Goal: Transaction & Acquisition: Purchase product/service

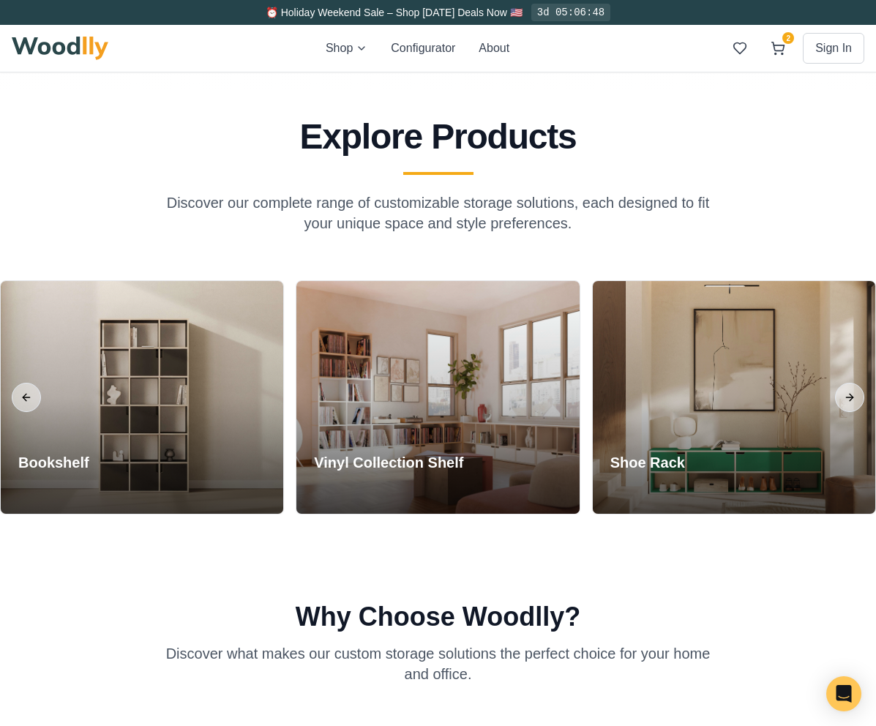
scroll to position [1337, 0]
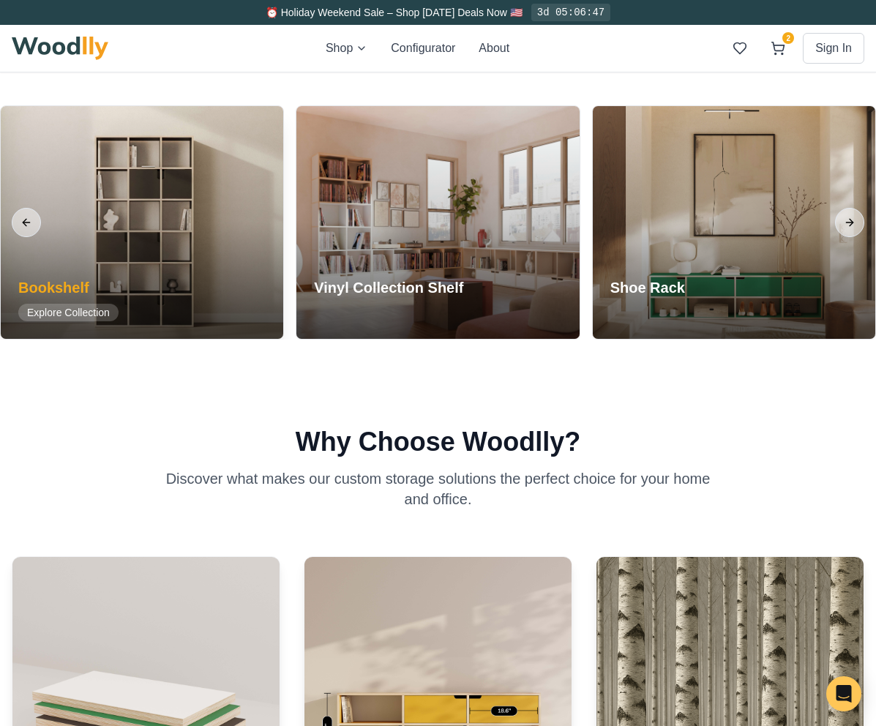
click at [42, 222] on div at bounding box center [142, 222] width 282 height 233
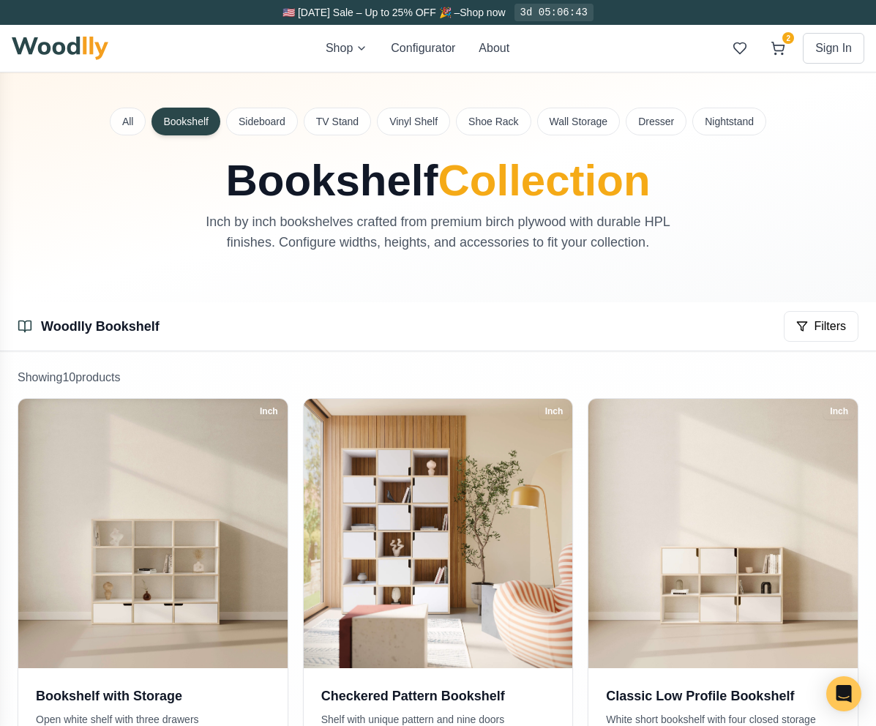
click at [42, 222] on div "All Bookshelf Sideboard TV Stand Vinyl Shelf Shoe Rack Wall Storage Dresser Nig…" at bounding box center [438, 187] width 876 height 230
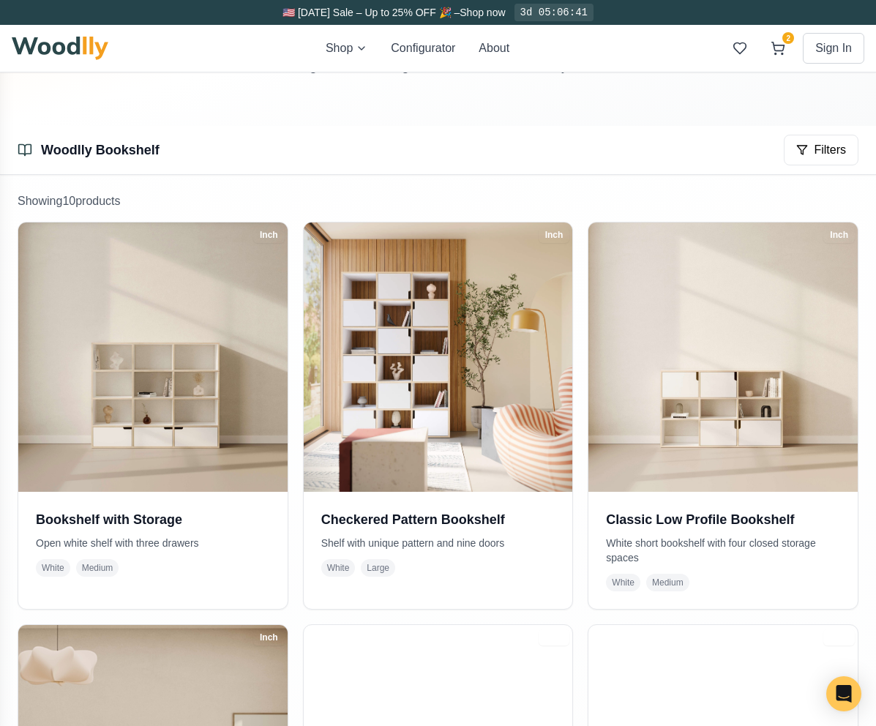
scroll to position [181, 0]
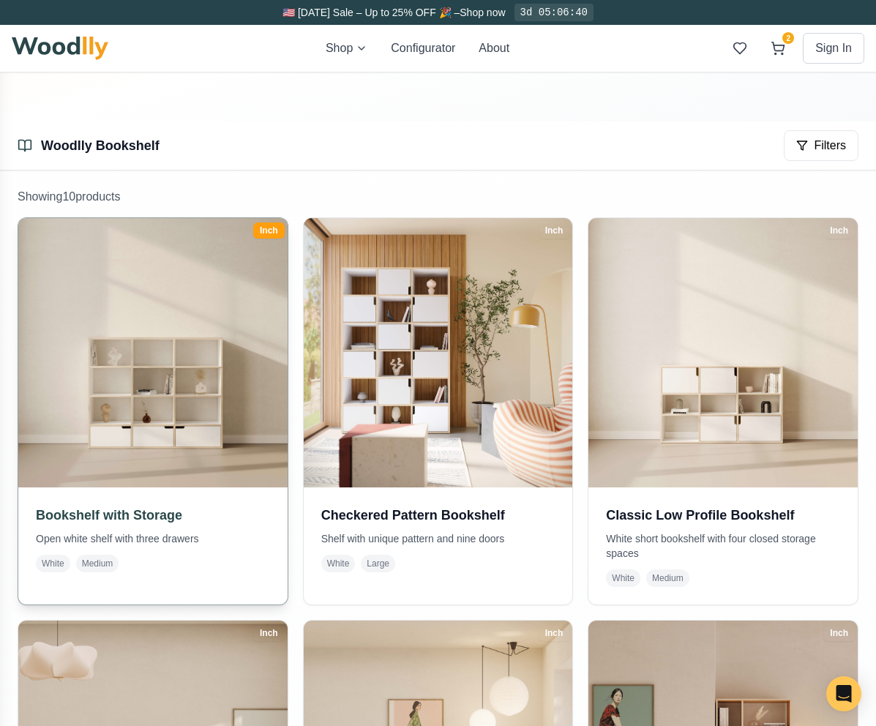
click at [168, 411] on img at bounding box center [153, 352] width 282 height 282
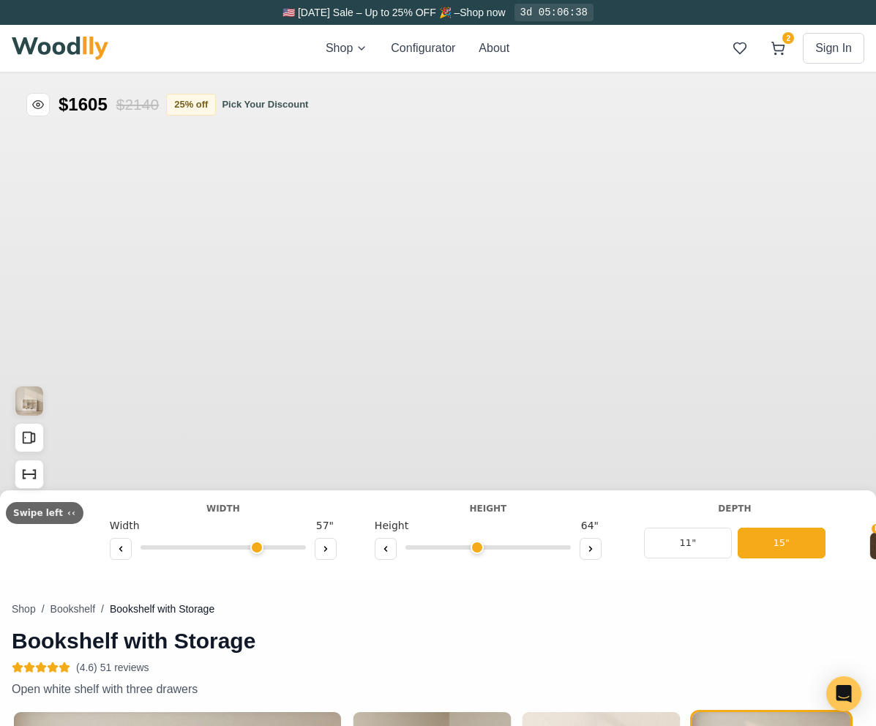
type input "57"
type input "4"
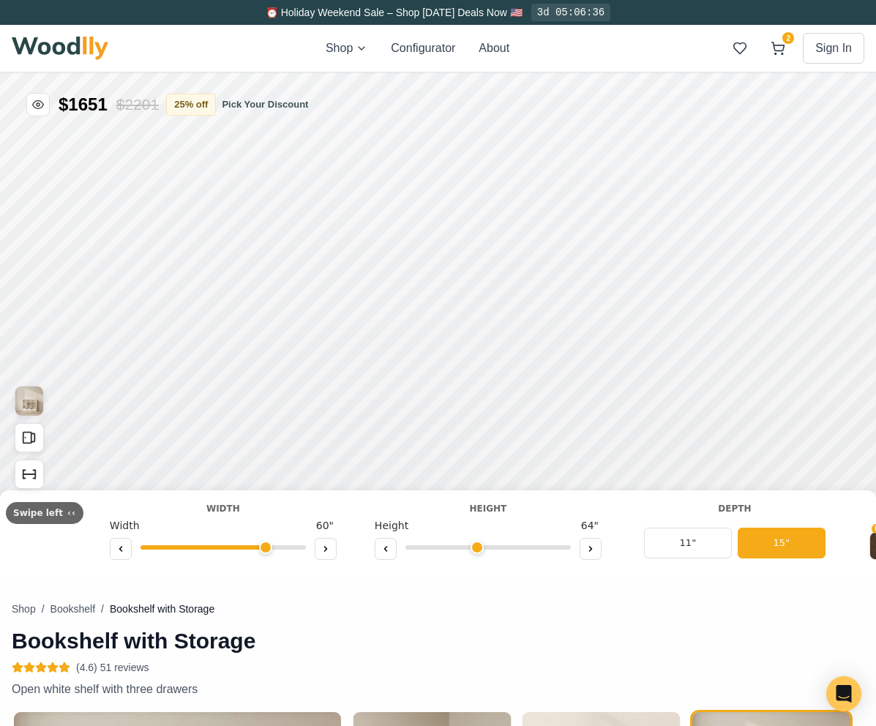
drag, startPoint x: 246, startPoint y: 548, endPoint x: 258, endPoint y: 546, distance: 12.6
type input "60"
click at [258, 546] on input "range" at bounding box center [222, 547] width 165 height 4
drag, startPoint x: 469, startPoint y: 549, endPoint x: 432, endPoint y: 538, distance: 38.7
type input "2"
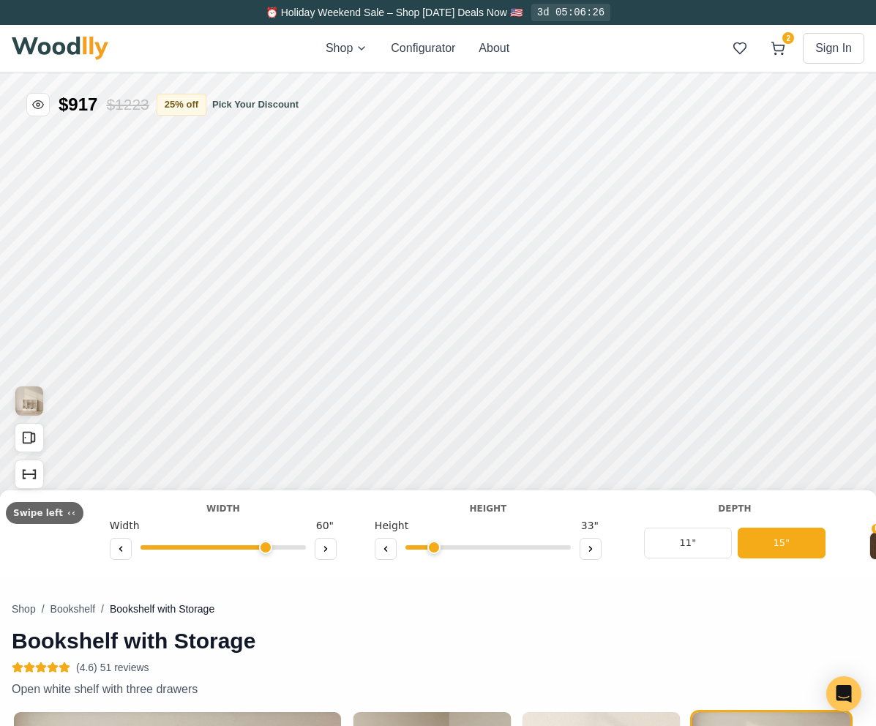
click at [432, 545] on input "range" at bounding box center [487, 547] width 165 height 4
click at [271, 328] on icon at bounding box center [266, 337] width 18 height 18
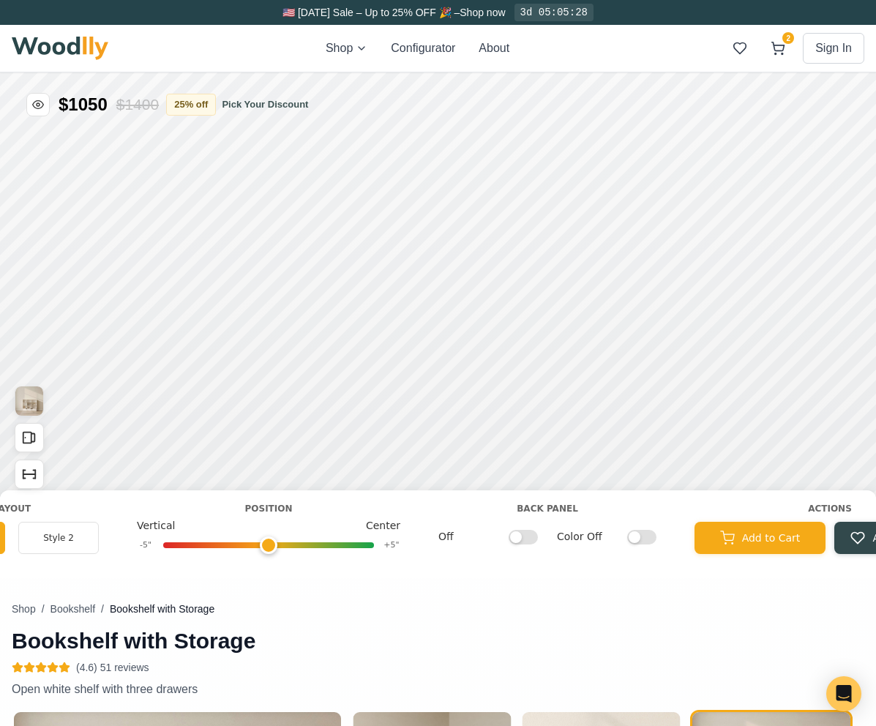
scroll to position [0, 1467]
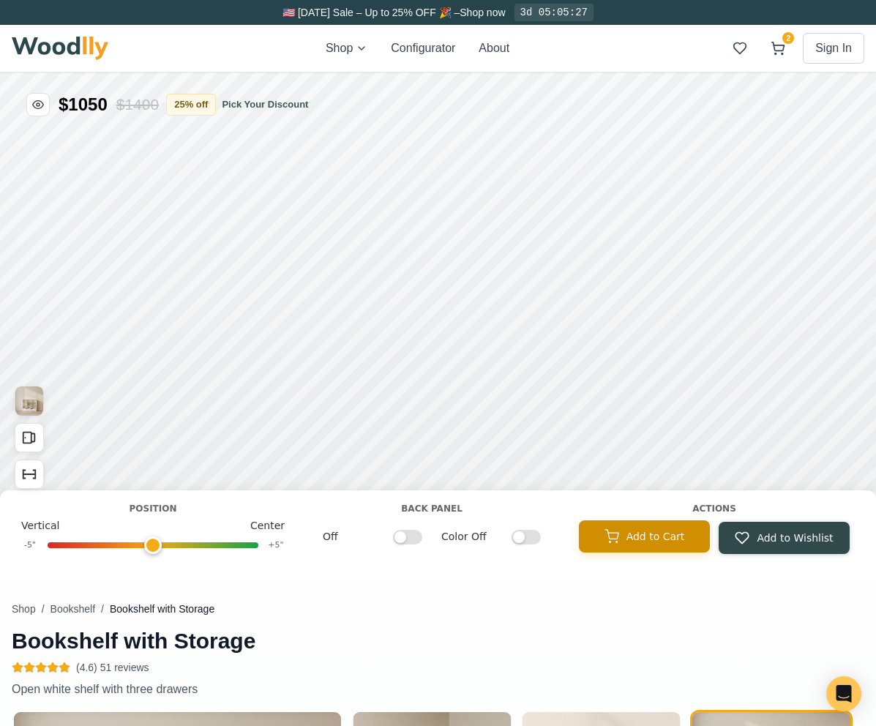
click at [611, 544] on button "Add to Cart" at bounding box center [644, 536] width 131 height 32
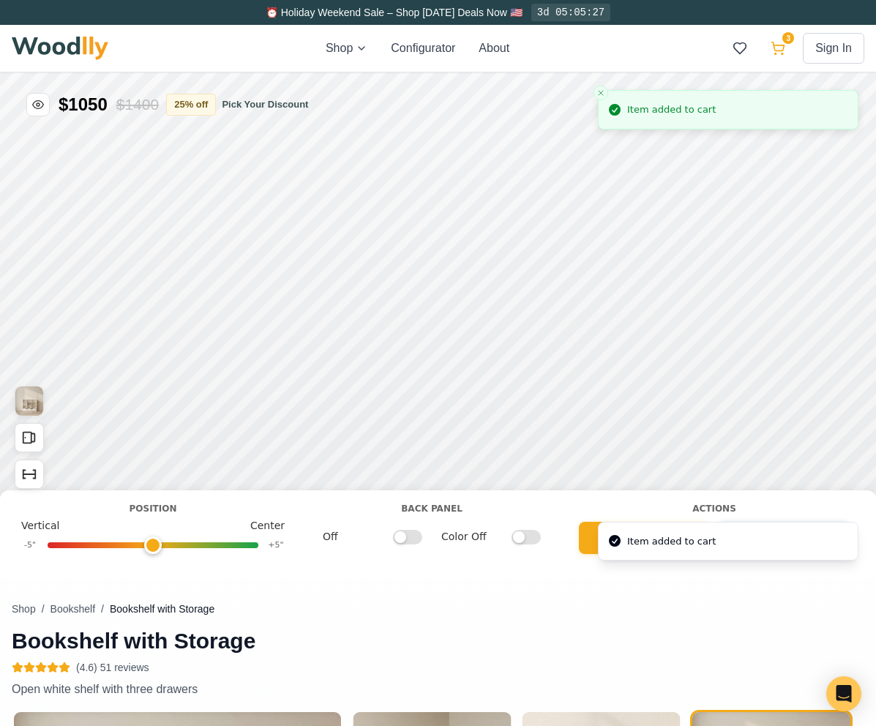
click at [781, 50] on icon at bounding box center [777, 48] width 15 height 15
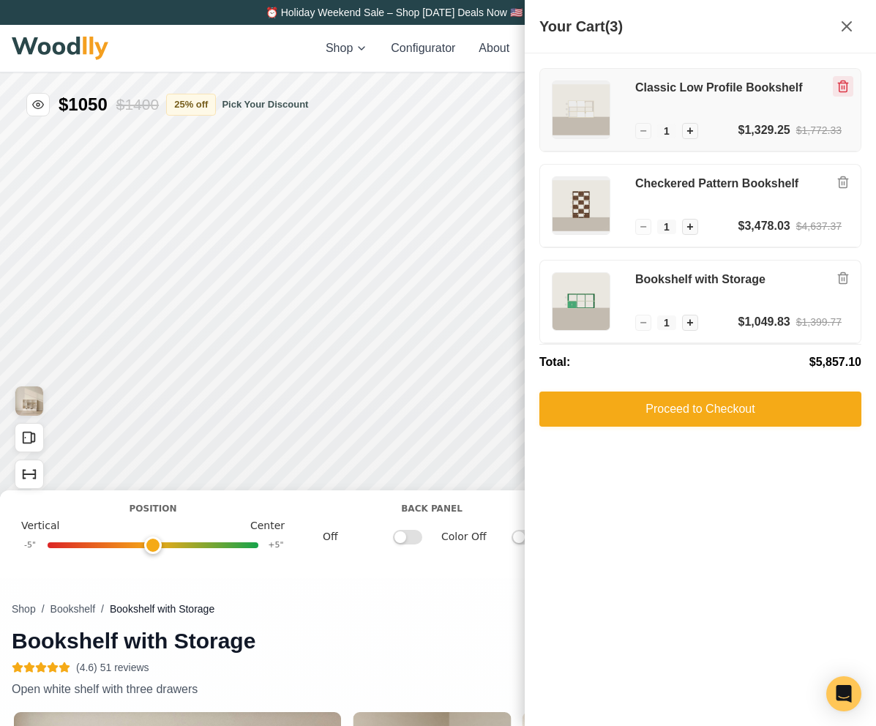
click at [846, 80] on icon "Remove item" at bounding box center [842, 86] width 13 height 13
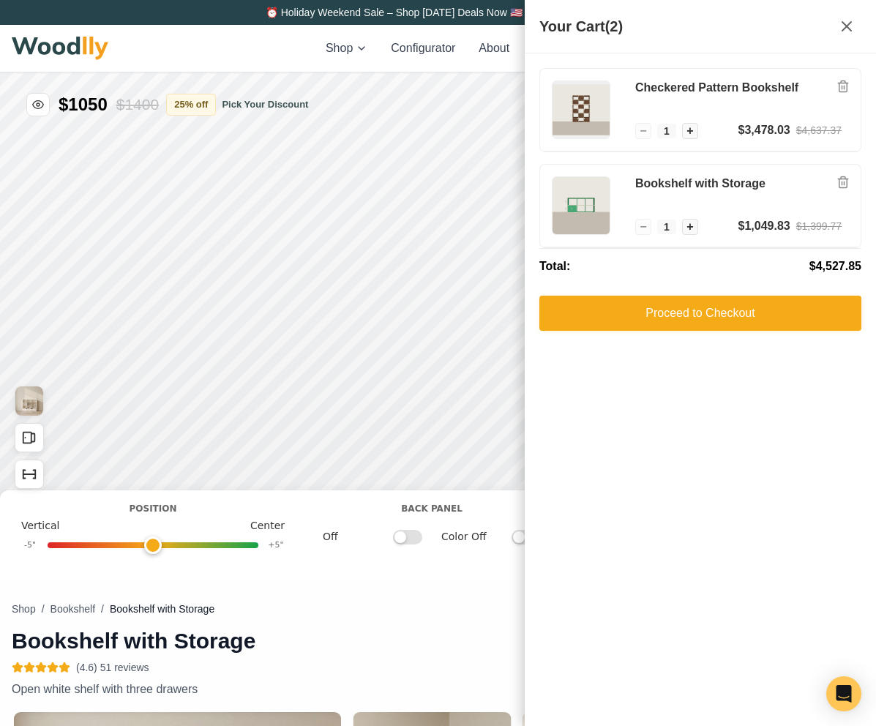
click at [846, 80] on icon "Remove item" at bounding box center [842, 86] width 13 height 13
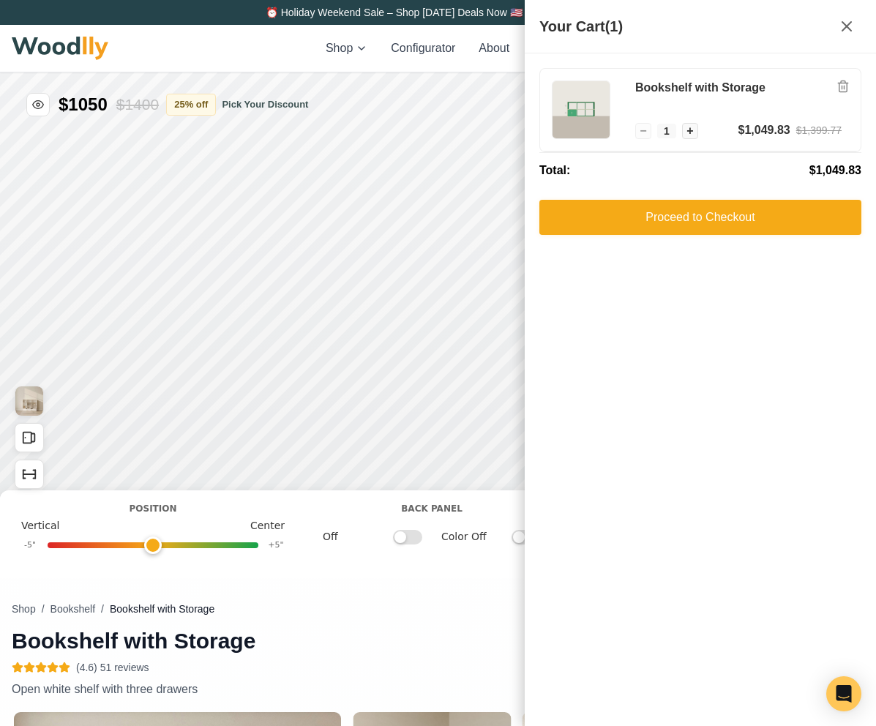
click at [846, 80] on icon "Remove item" at bounding box center [842, 86] width 13 height 13
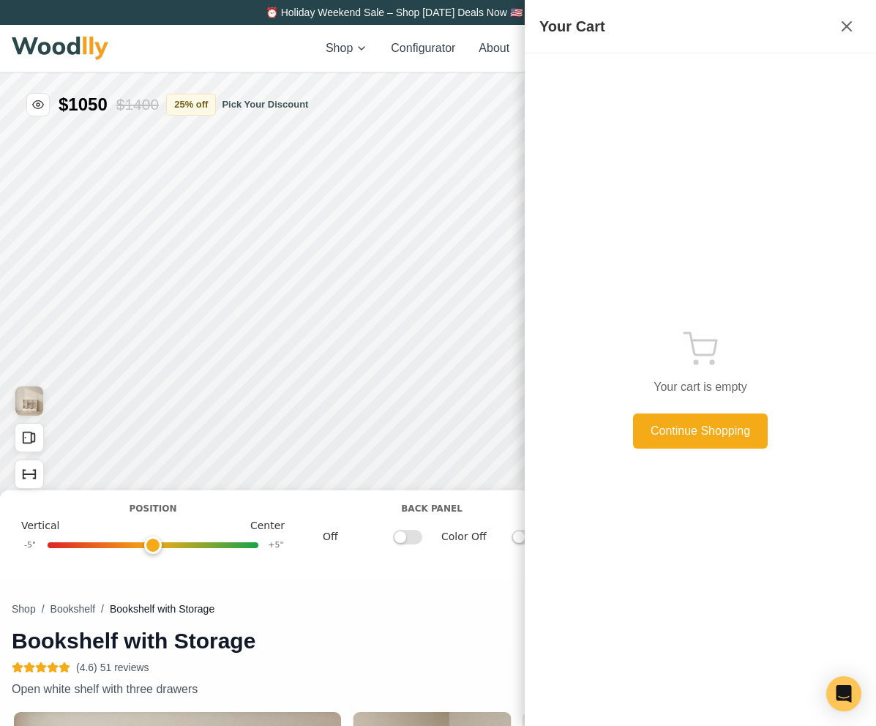
click at [266, 62] on div "Shop Configurator About Sign In" at bounding box center [438, 48] width 852 height 47
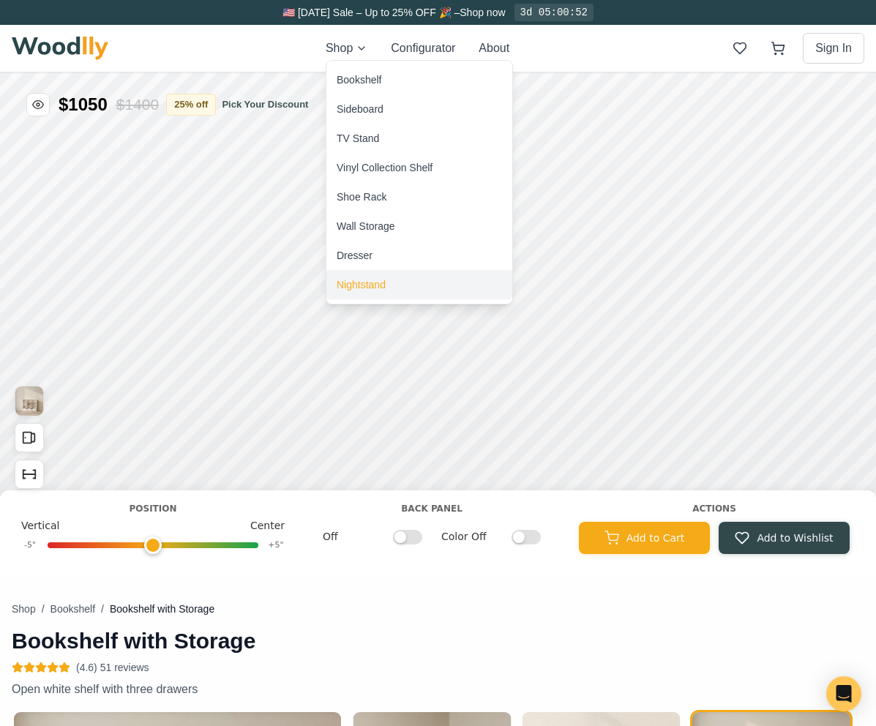
click at [361, 286] on div "Nightstand" at bounding box center [360, 284] width 49 height 15
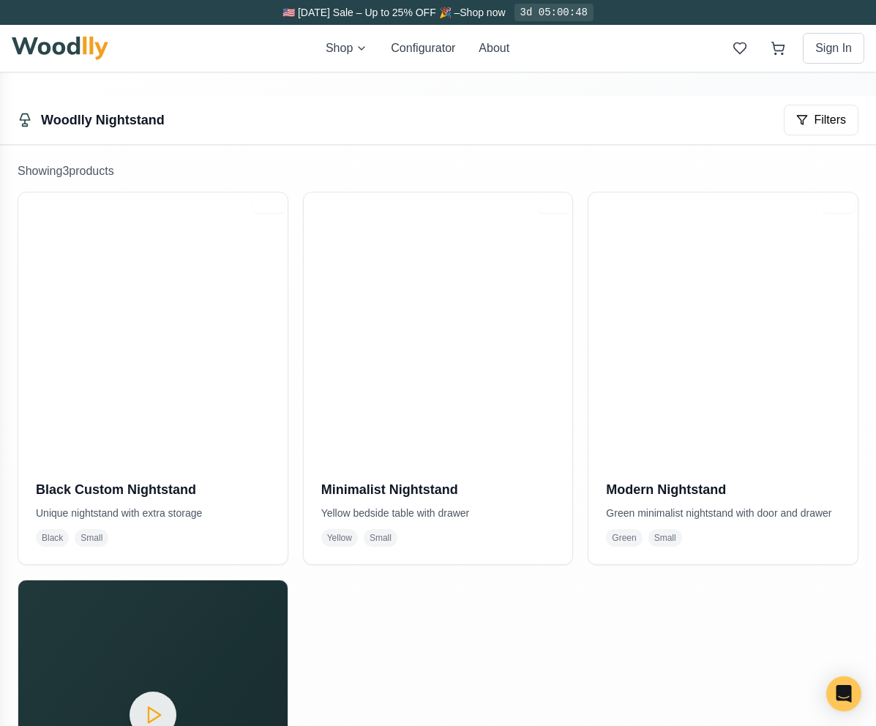
scroll to position [26, 0]
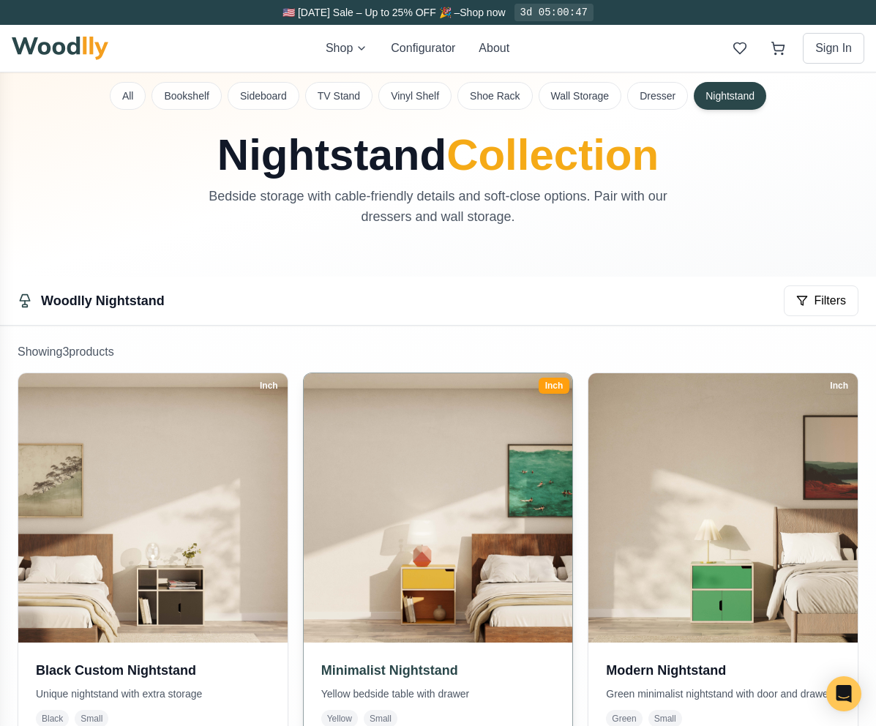
click at [467, 465] on img at bounding box center [437, 507] width 282 height 282
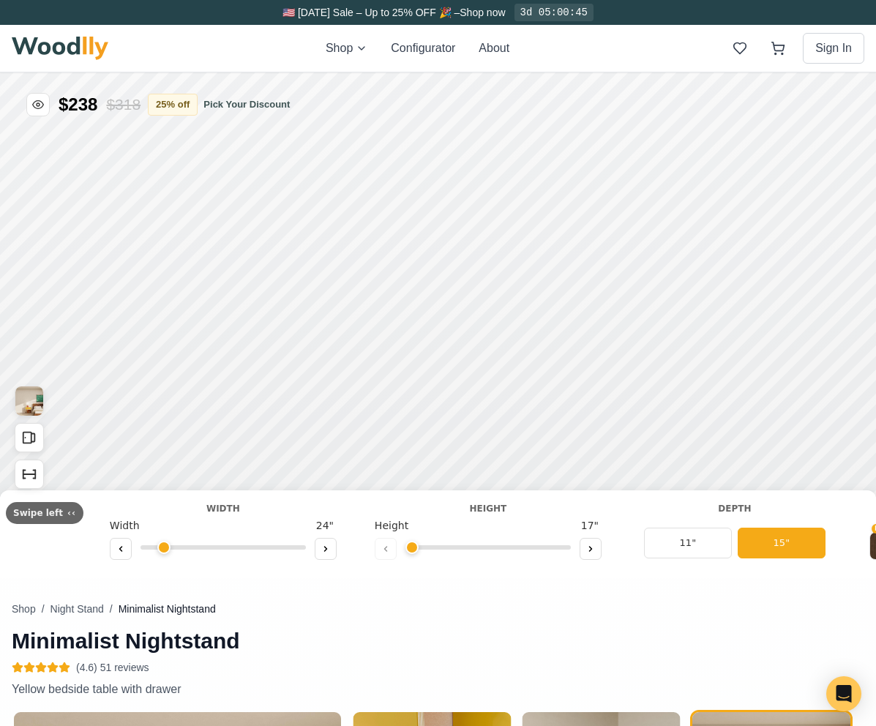
type input "25"
type input "2"
checkbox input "true"
click at [62, 50] on img at bounding box center [60, 48] width 97 height 23
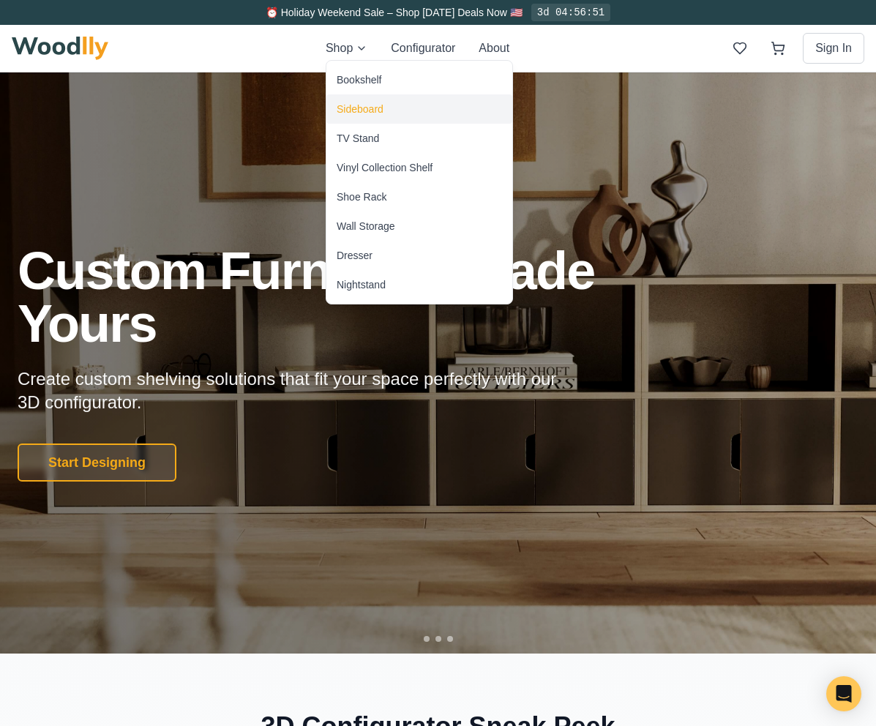
click at [358, 99] on div "Sideboard" at bounding box center [419, 108] width 186 height 29
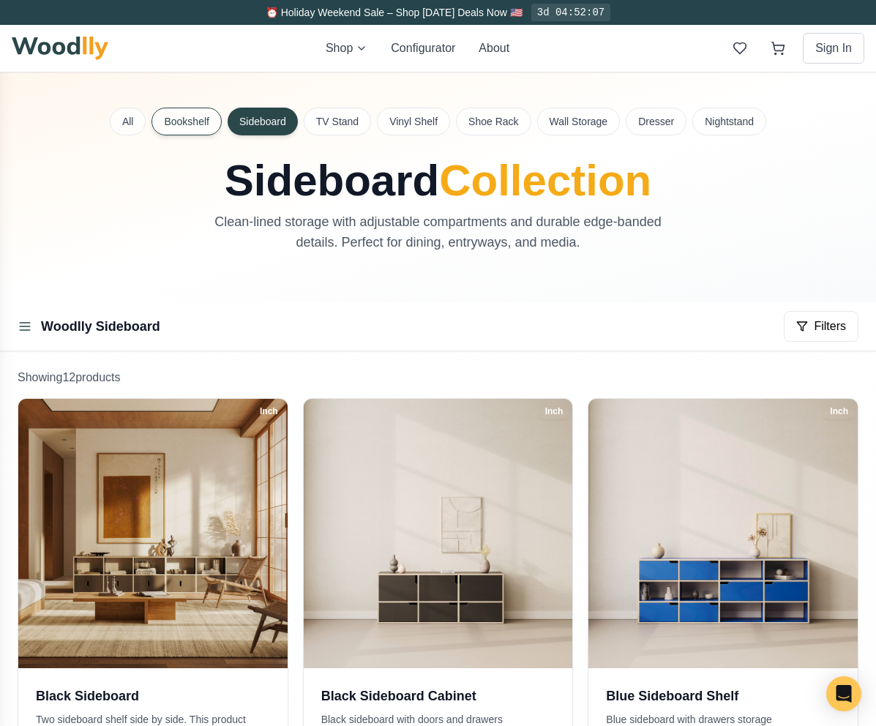
click at [194, 119] on button "Bookshelf" at bounding box center [185, 122] width 69 height 28
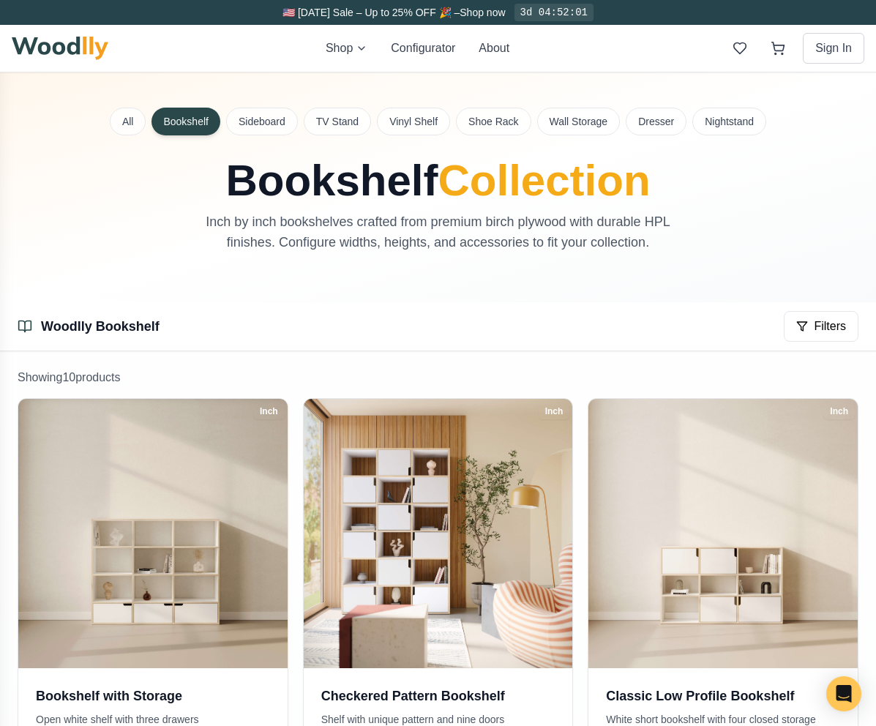
click at [66, 40] on img at bounding box center [60, 48] width 97 height 23
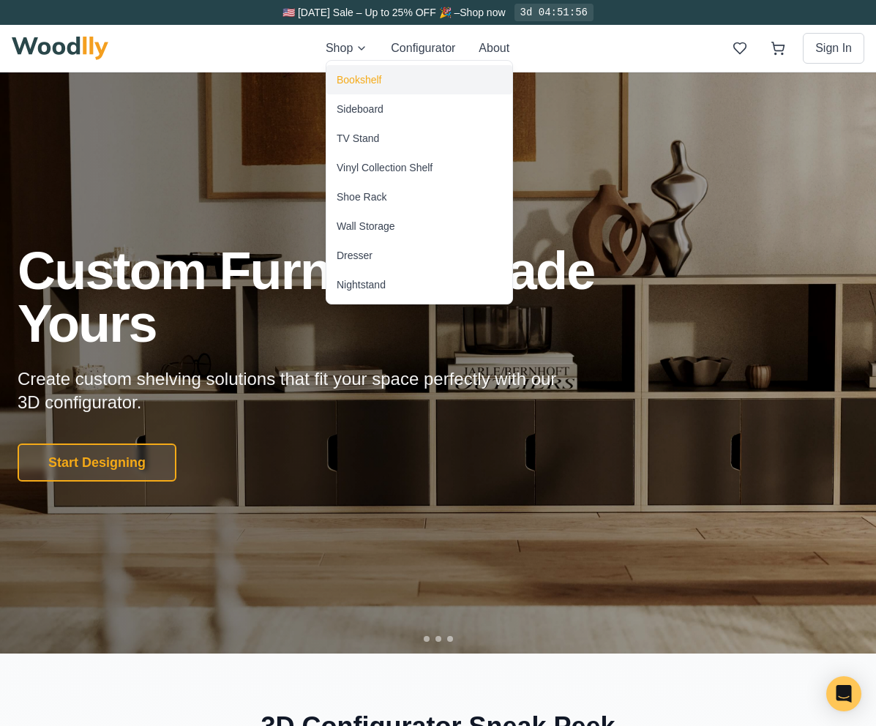
click at [356, 81] on div "Bookshelf" at bounding box center [358, 79] width 45 height 15
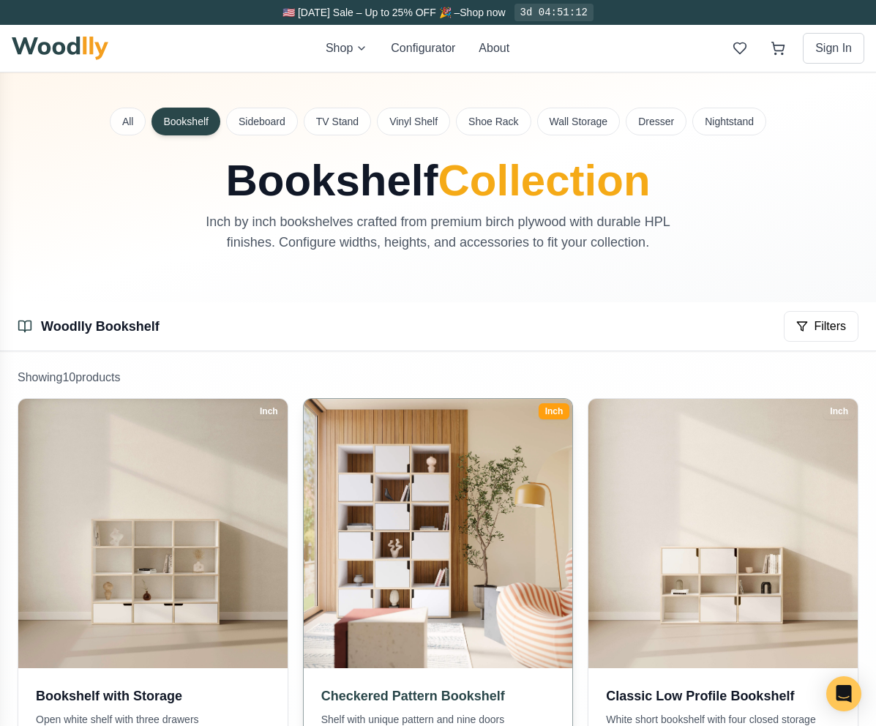
click at [408, 468] on img at bounding box center [437, 533] width 282 height 282
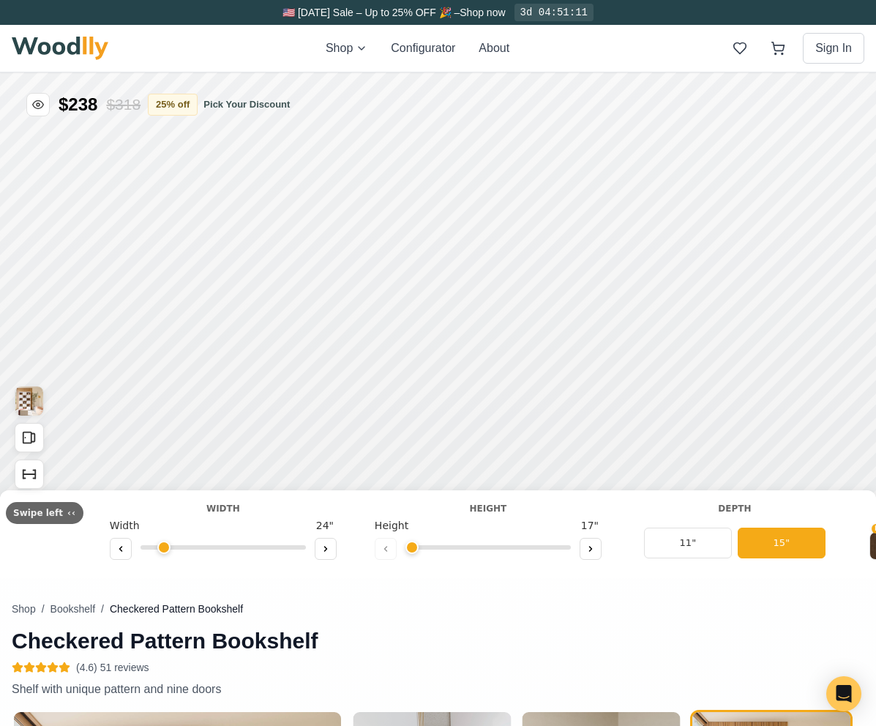
type input "50"
type input "6"
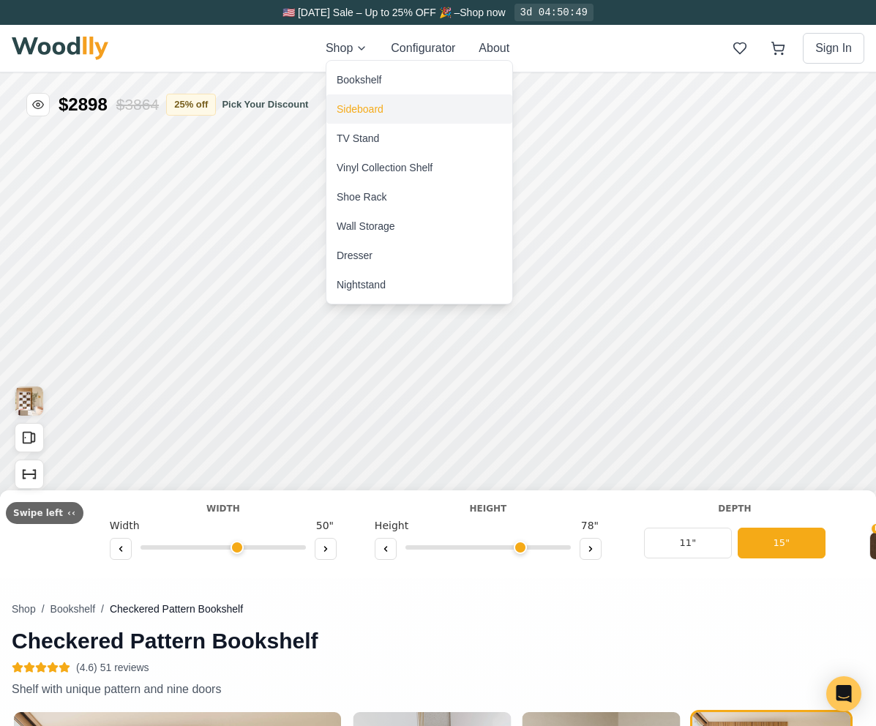
click at [356, 117] on div "Sideboard" at bounding box center [419, 108] width 186 height 29
